Goal: Task Accomplishment & Management: Complete application form

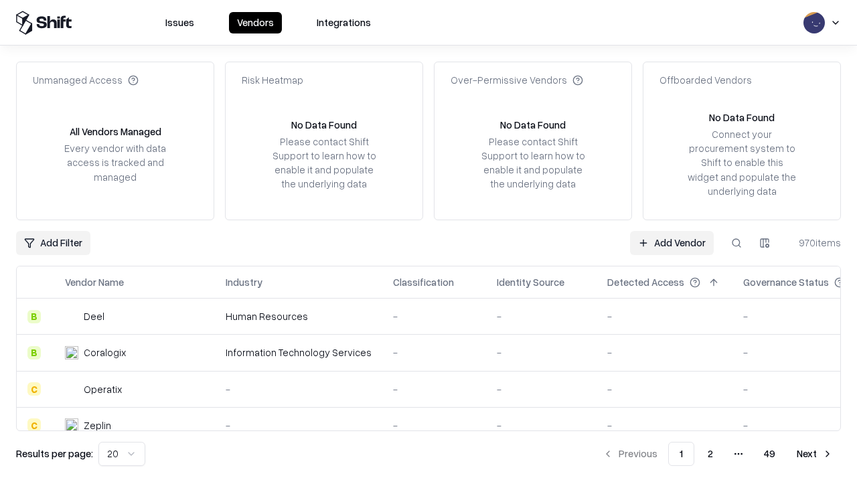
click at [671, 242] on link "Add Vendor" at bounding box center [672, 243] width 84 height 24
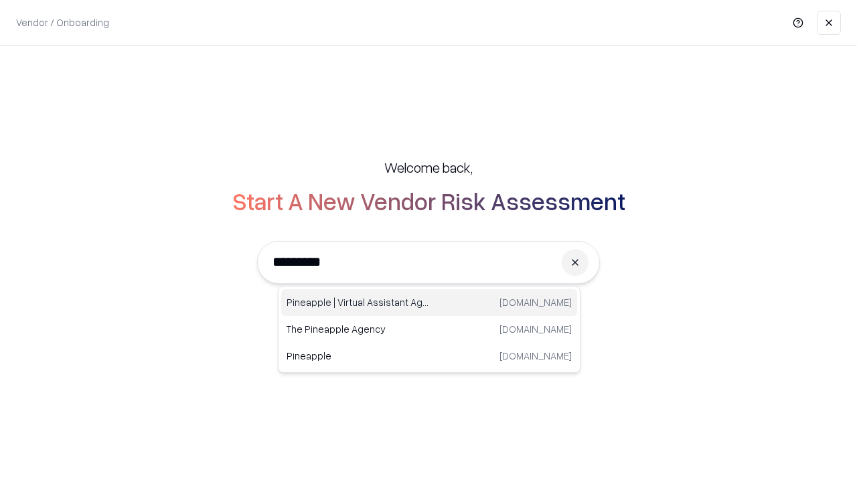
click at [429, 303] on div "Pineapple | Virtual Assistant Agency [DOMAIN_NAME]" at bounding box center [429, 302] width 296 height 27
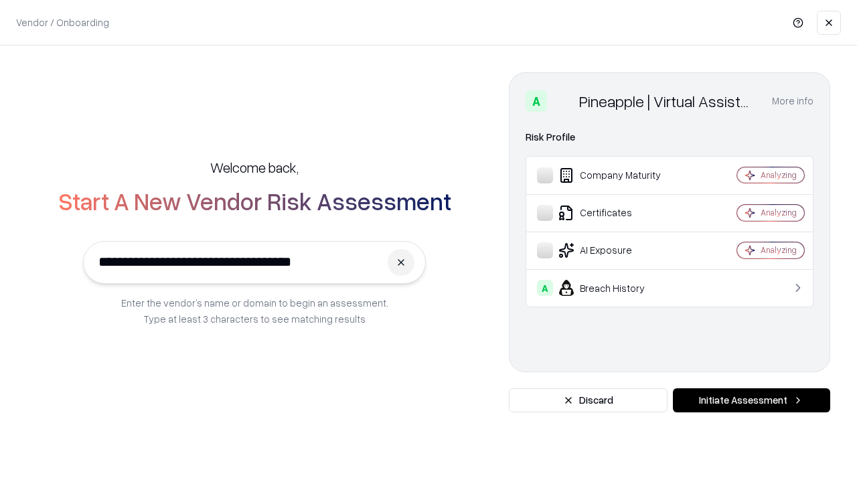
type input "**********"
click at [751, 400] on button "Initiate Assessment" at bounding box center [751, 400] width 157 height 24
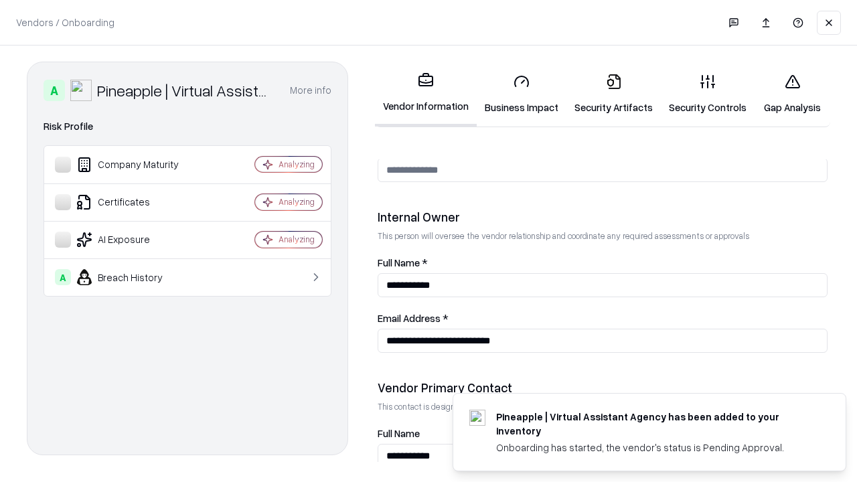
scroll to position [693, 0]
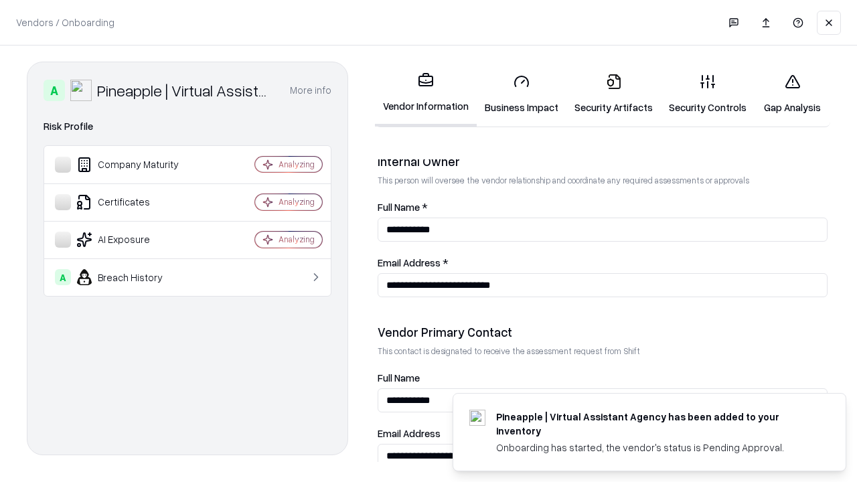
click at [613, 94] on link "Security Artifacts" at bounding box center [613, 94] width 94 height 62
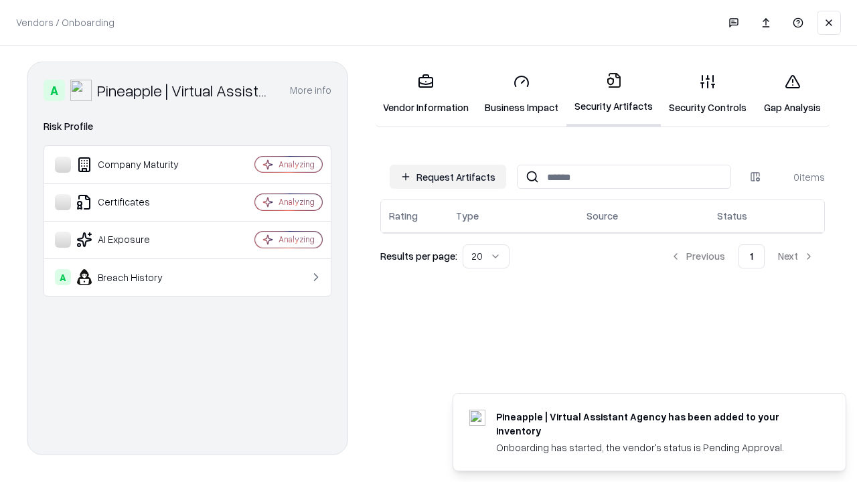
click at [448, 177] on button "Request Artifacts" at bounding box center [448, 177] width 116 height 24
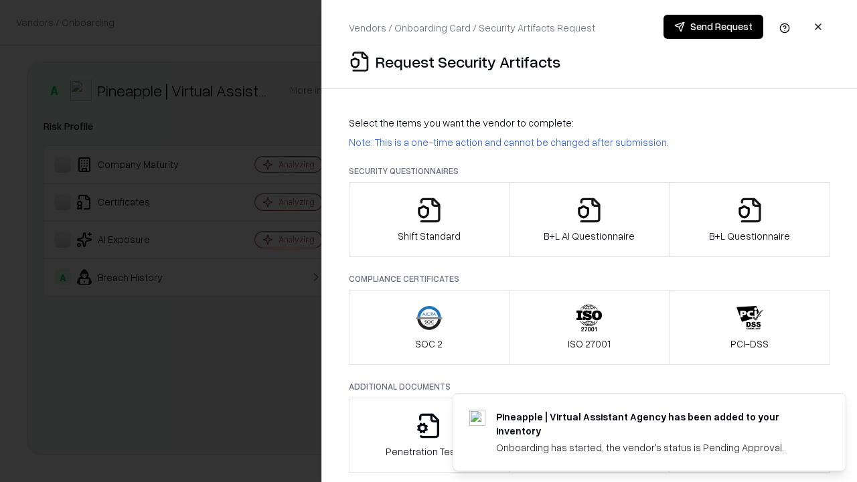
click at [749, 220] on icon "button" at bounding box center [749, 210] width 27 height 27
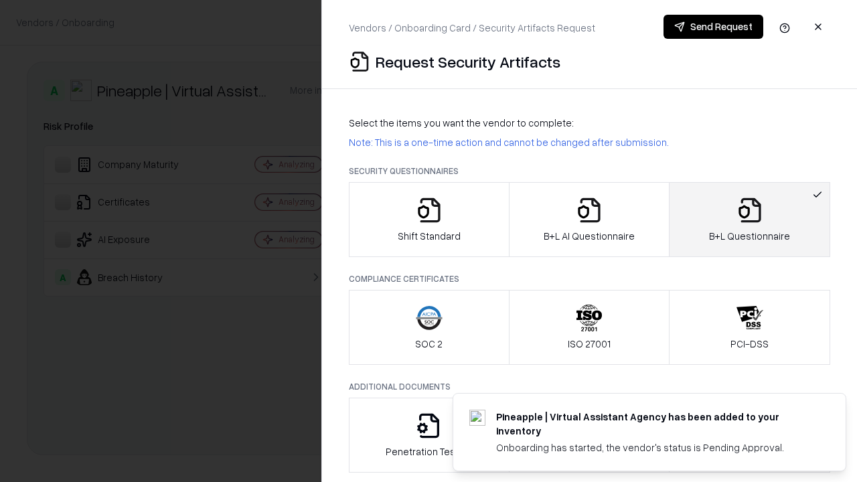
click at [588, 220] on icon "button" at bounding box center [589, 210] width 27 height 27
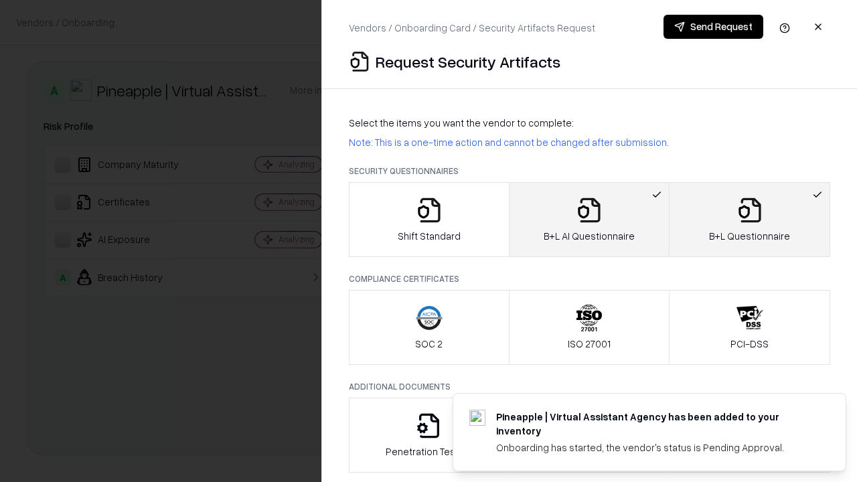
click at [713, 27] on button "Send Request" at bounding box center [713, 27] width 100 height 24
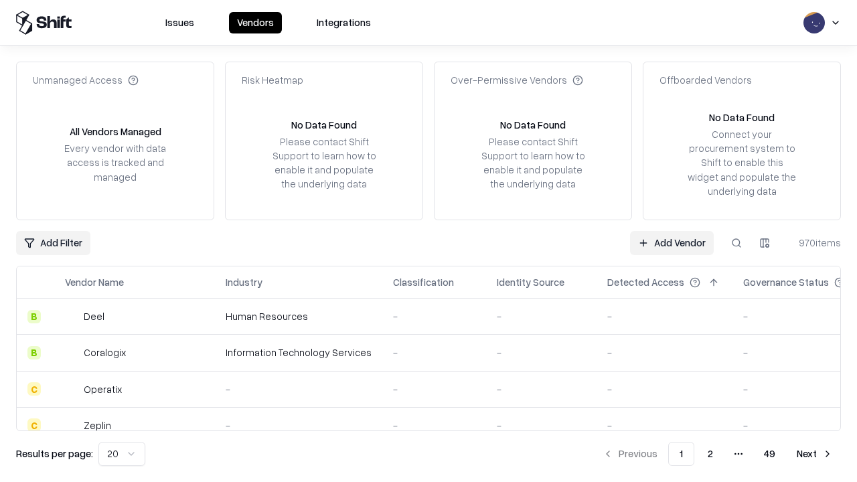
click at [671, 242] on link "Add Vendor" at bounding box center [672, 243] width 84 height 24
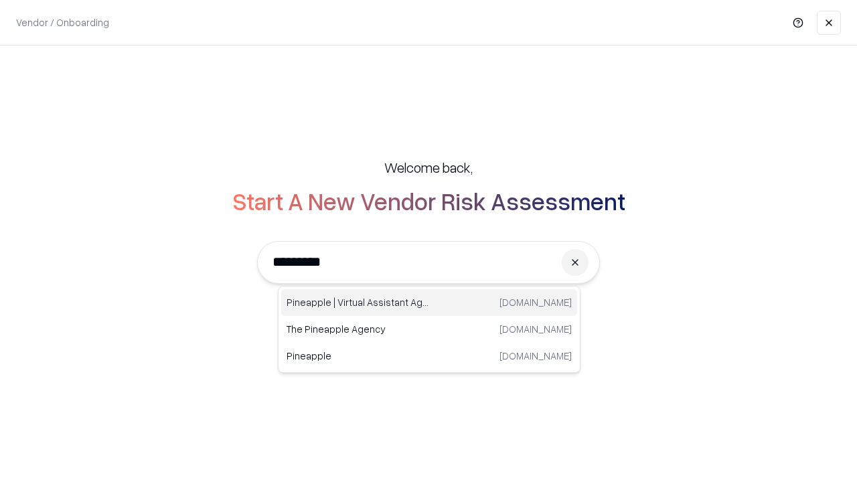
click at [429, 303] on div "Pineapple | Virtual Assistant Agency [DOMAIN_NAME]" at bounding box center [429, 302] width 296 height 27
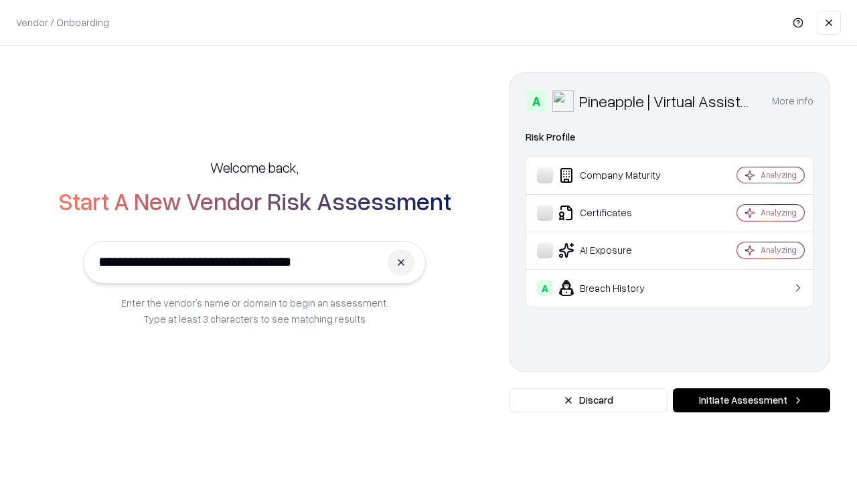
type input "**********"
click at [751, 400] on button "Initiate Assessment" at bounding box center [751, 400] width 157 height 24
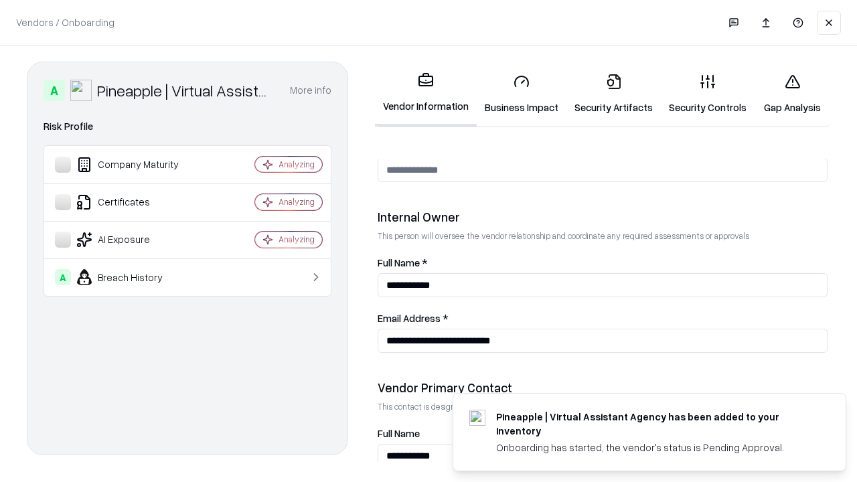
scroll to position [693, 0]
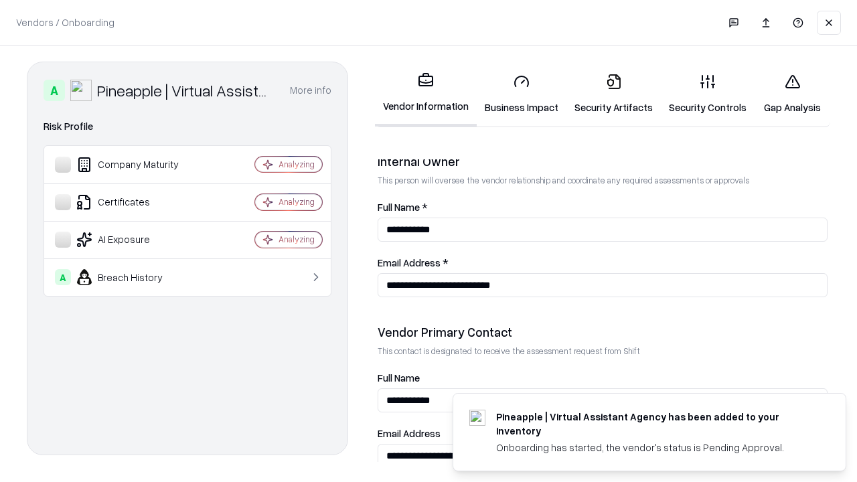
click at [792, 94] on link "Gap Analysis" at bounding box center [792, 94] width 76 height 62
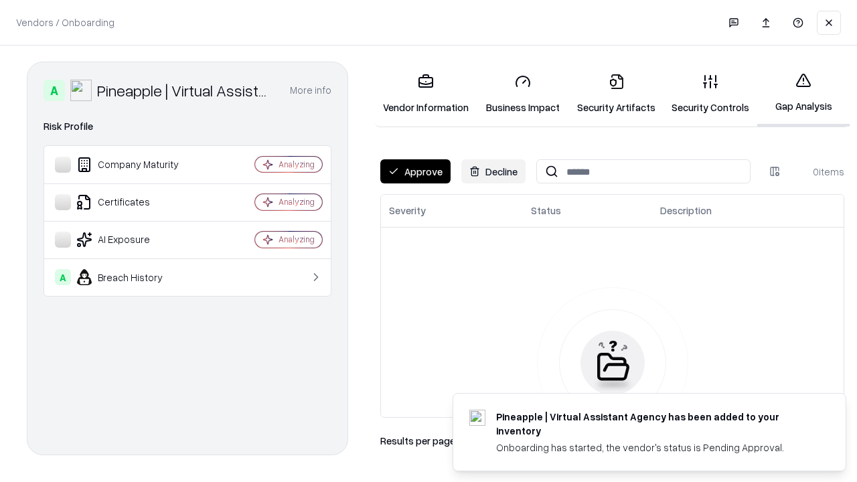
click at [415, 171] on button "Approve" at bounding box center [415, 171] width 70 height 24
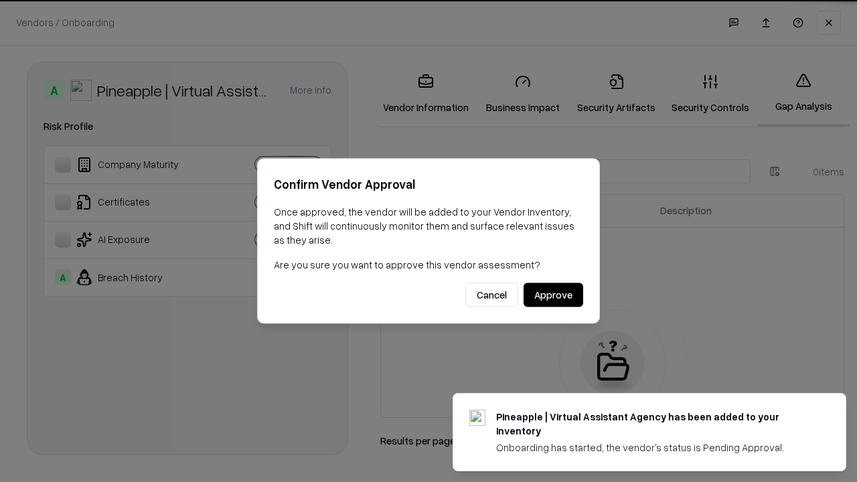
click at [553, 295] on button "Approve" at bounding box center [553, 295] width 60 height 24
